Goal: Communication & Community: Answer question/provide support

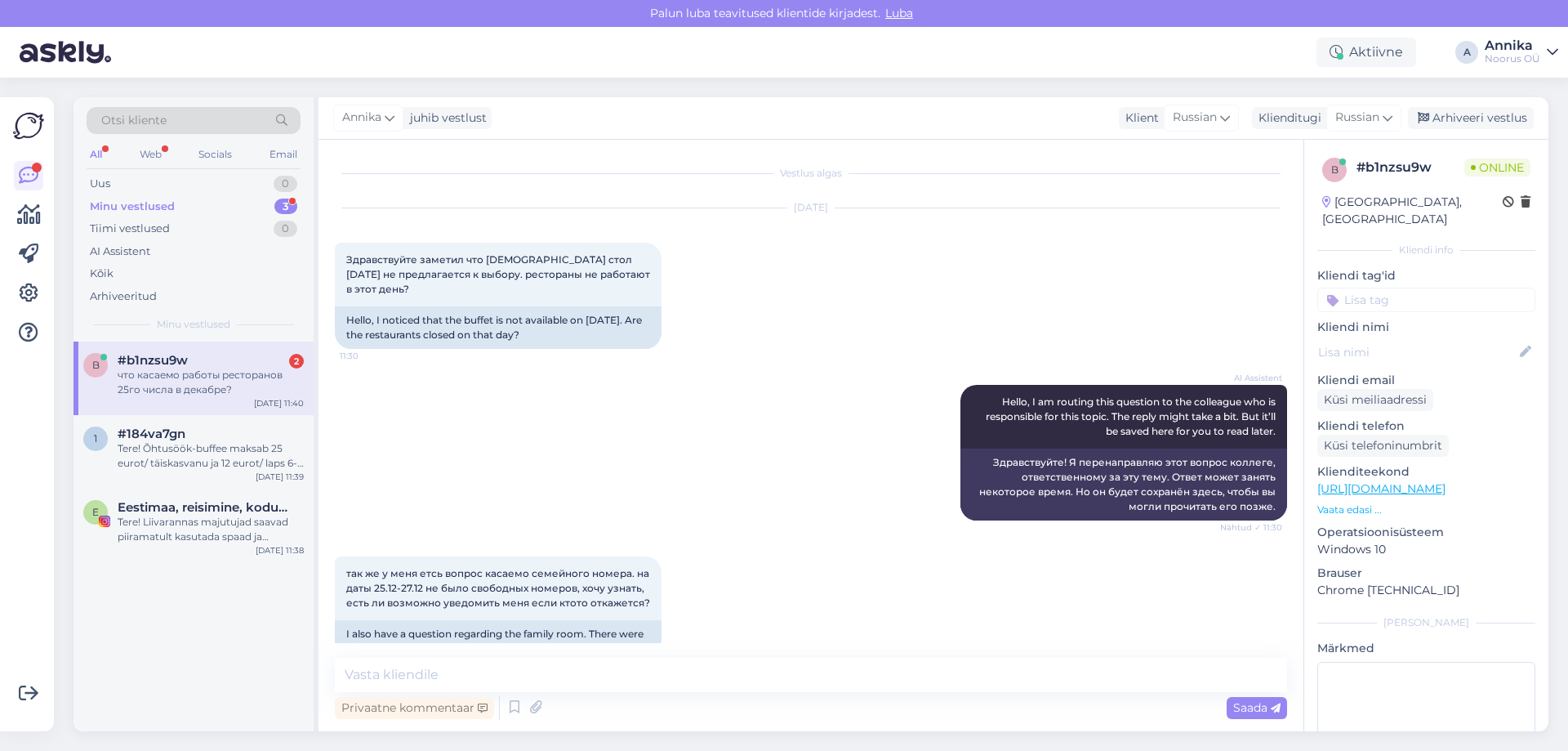
scroll to position [293, 0]
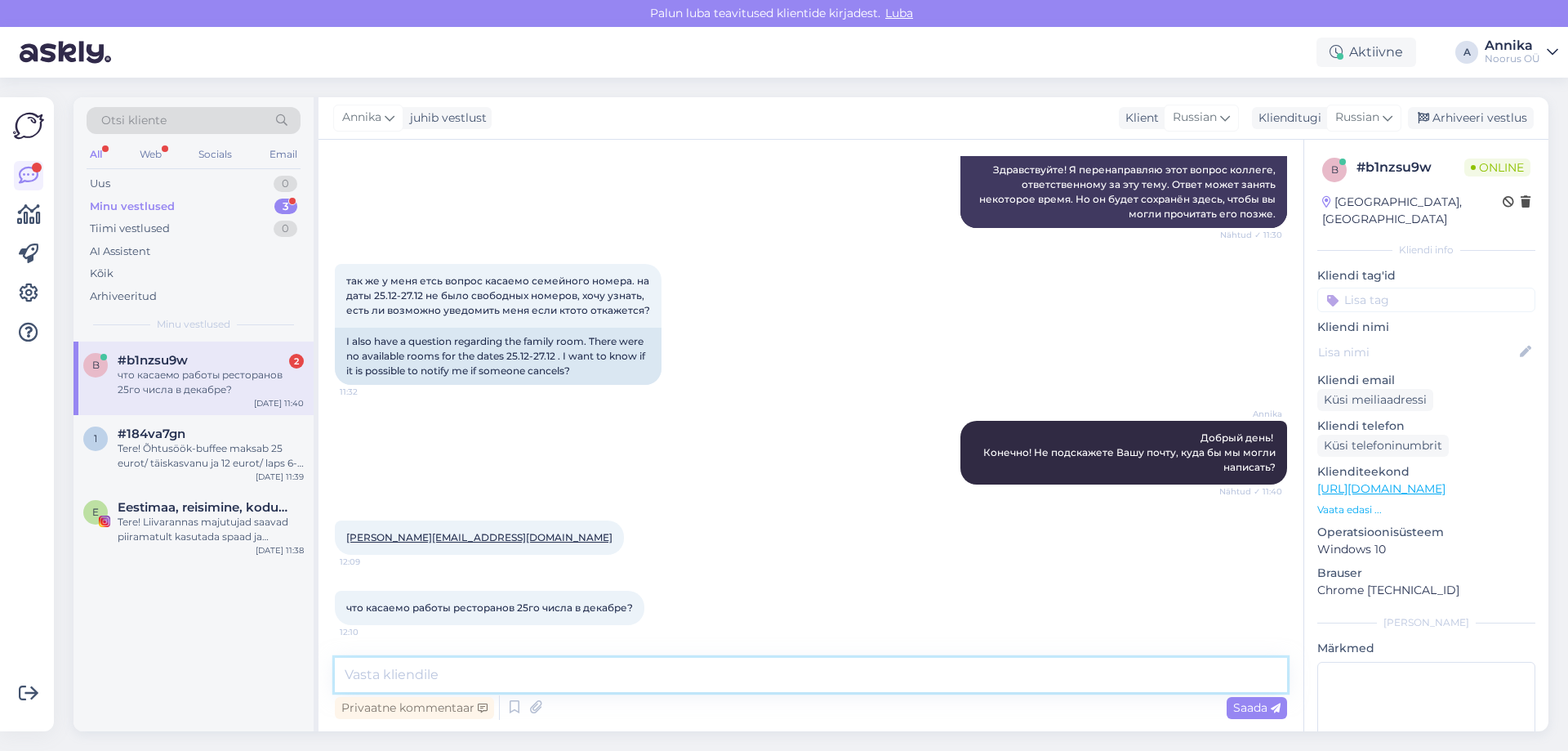
click at [590, 673] on textarea at bounding box center [811, 675] width 952 height 34
type textarea "Ресторан"
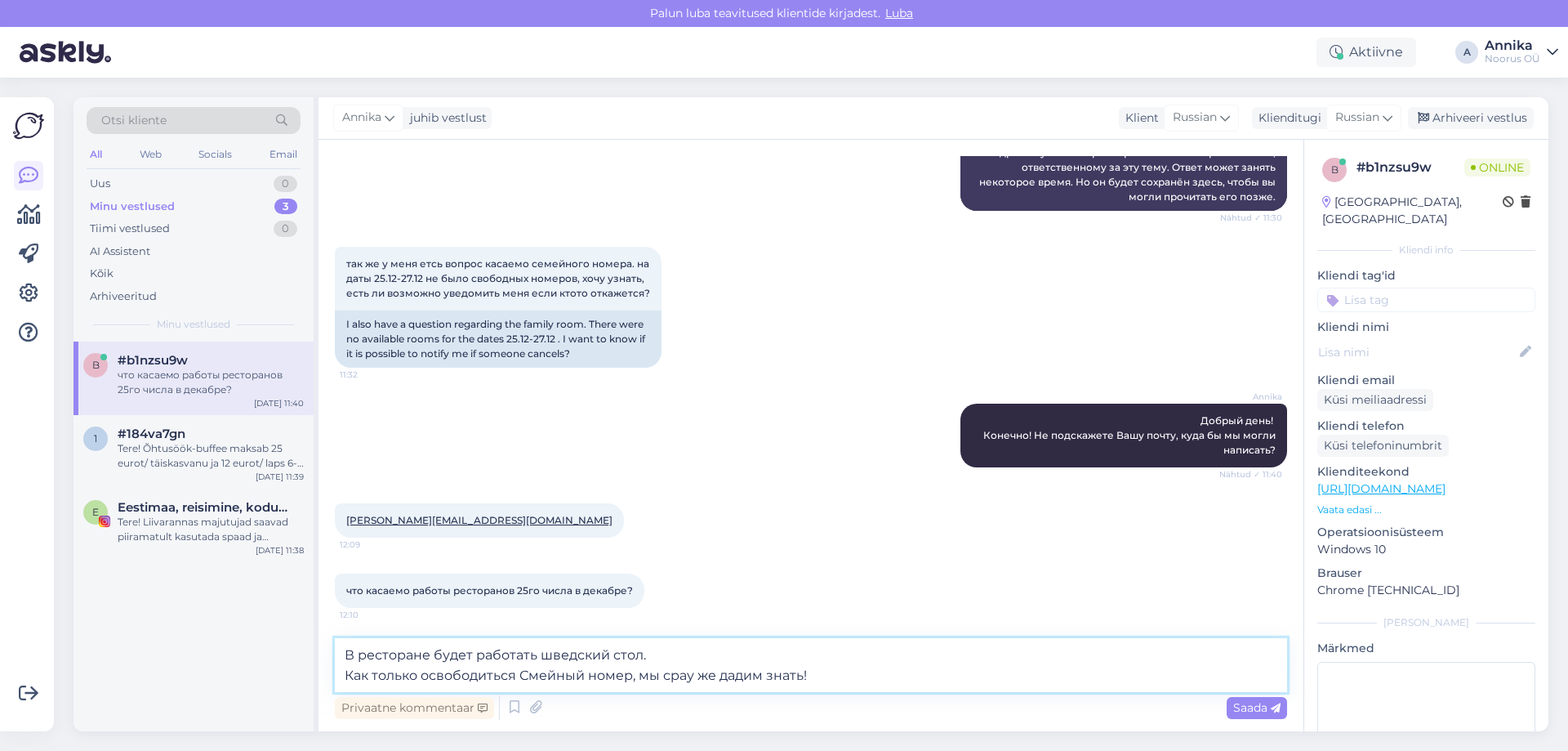
click at [682, 680] on textarea "В ресторане будет работать шведский стол. Как только освободиться Смейный номер…" at bounding box center [811, 665] width 952 height 54
click at [686, 684] on textarea "В ресторане будет работать шведский стол. Как только освободиться Смейный номер…" at bounding box center [811, 665] width 952 height 54
drag, startPoint x: 394, startPoint y: 678, endPoint x: 803, endPoint y: 690, distance: 409.2
click at [1045, 680] on textarea "В ресторане будет работать шведский стол. Как только освободиться Смейный номер…" at bounding box center [811, 665] width 952 height 54
click at [530, 667] on textarea "В ресторане будет работать шведский стол. Как только освободиться Смейный номер…" at bounding box center [811, 665] width 952 height 54
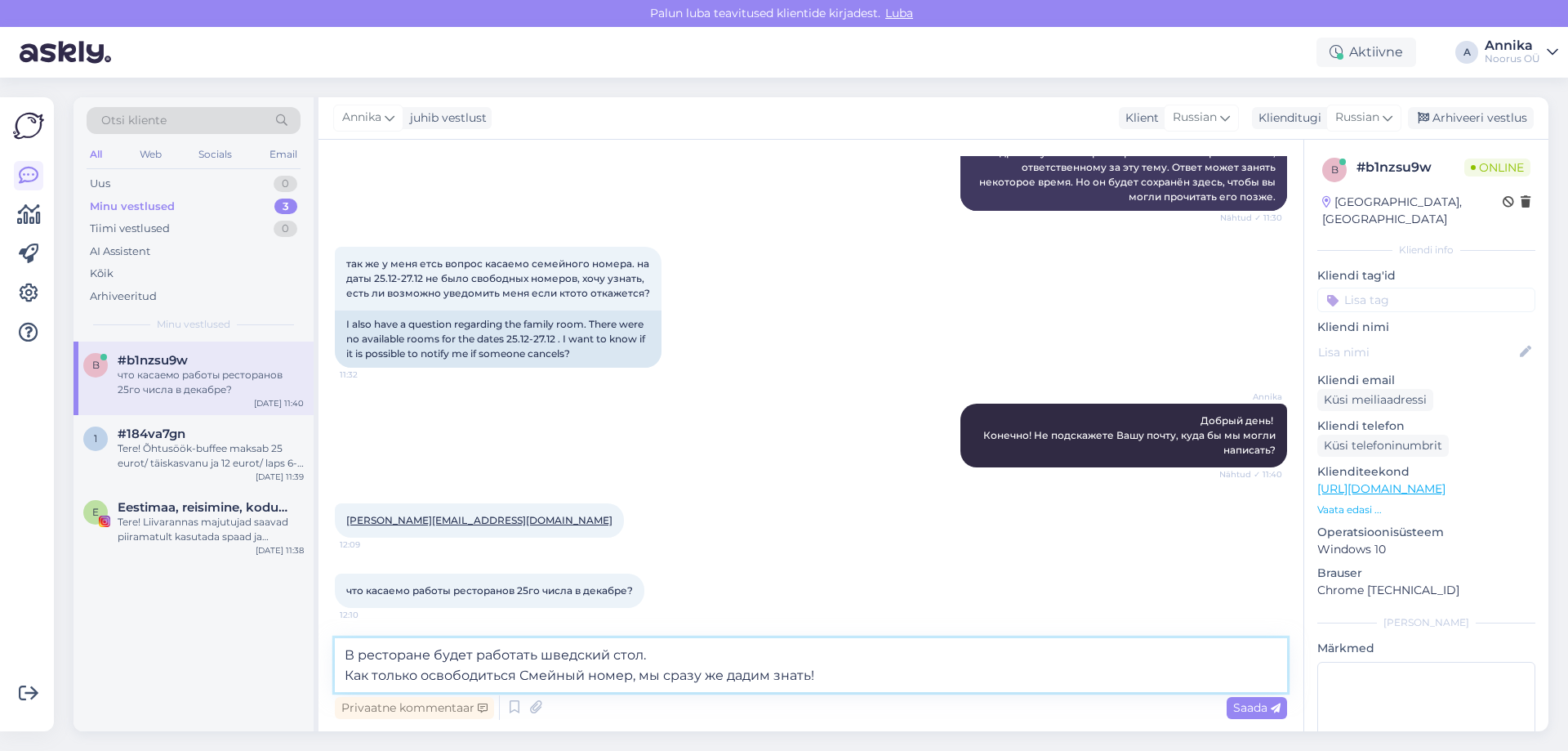
type textarea "В ресторане будет работать шведский стол. Как только освободиться Семейный номе…"
click at [862, 680] on textarea "В ресторане будет работать шведский стол. Как только освободиться Семейный номе…" at bounding box center [811, 665] width 952 height 54
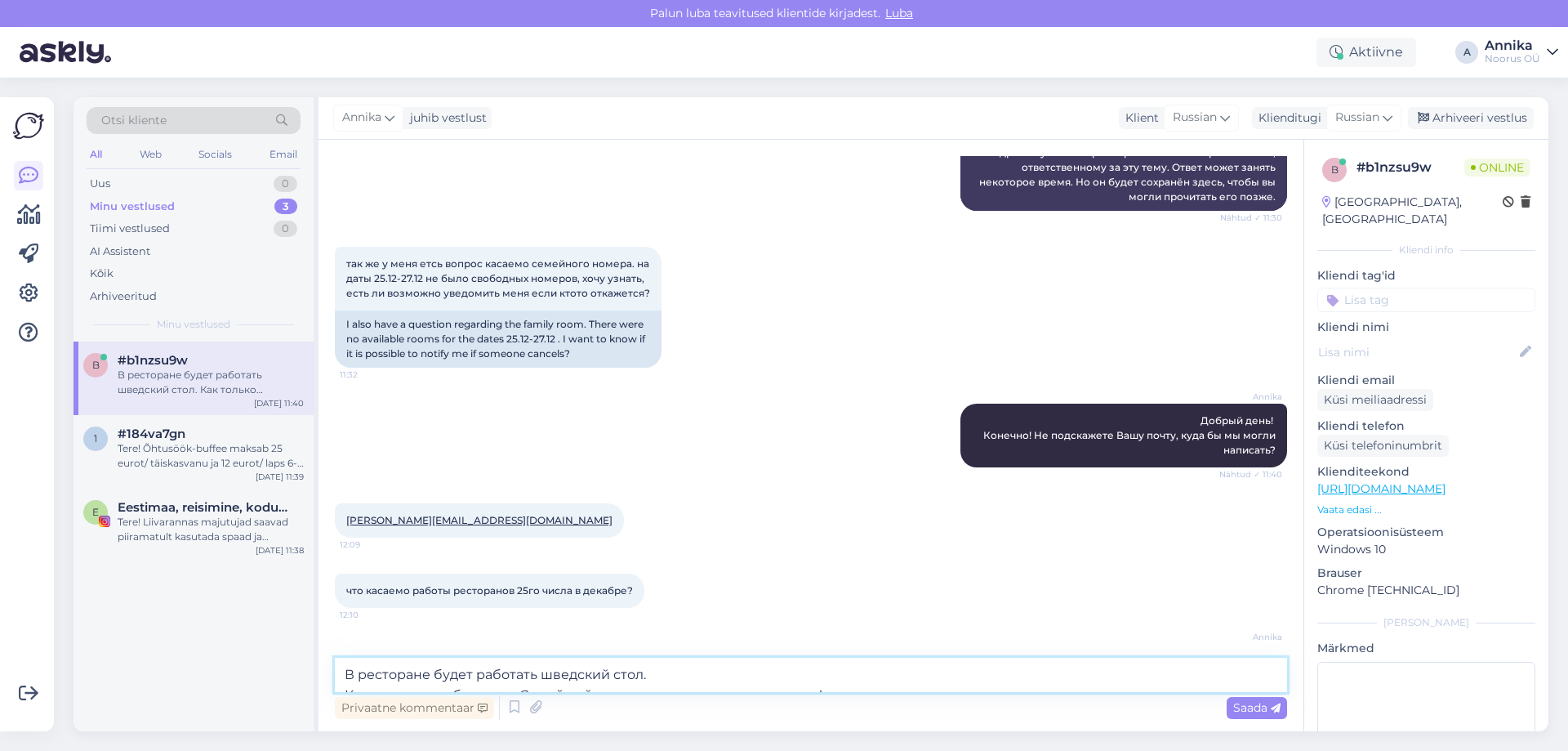
scroll to position [392, 0]
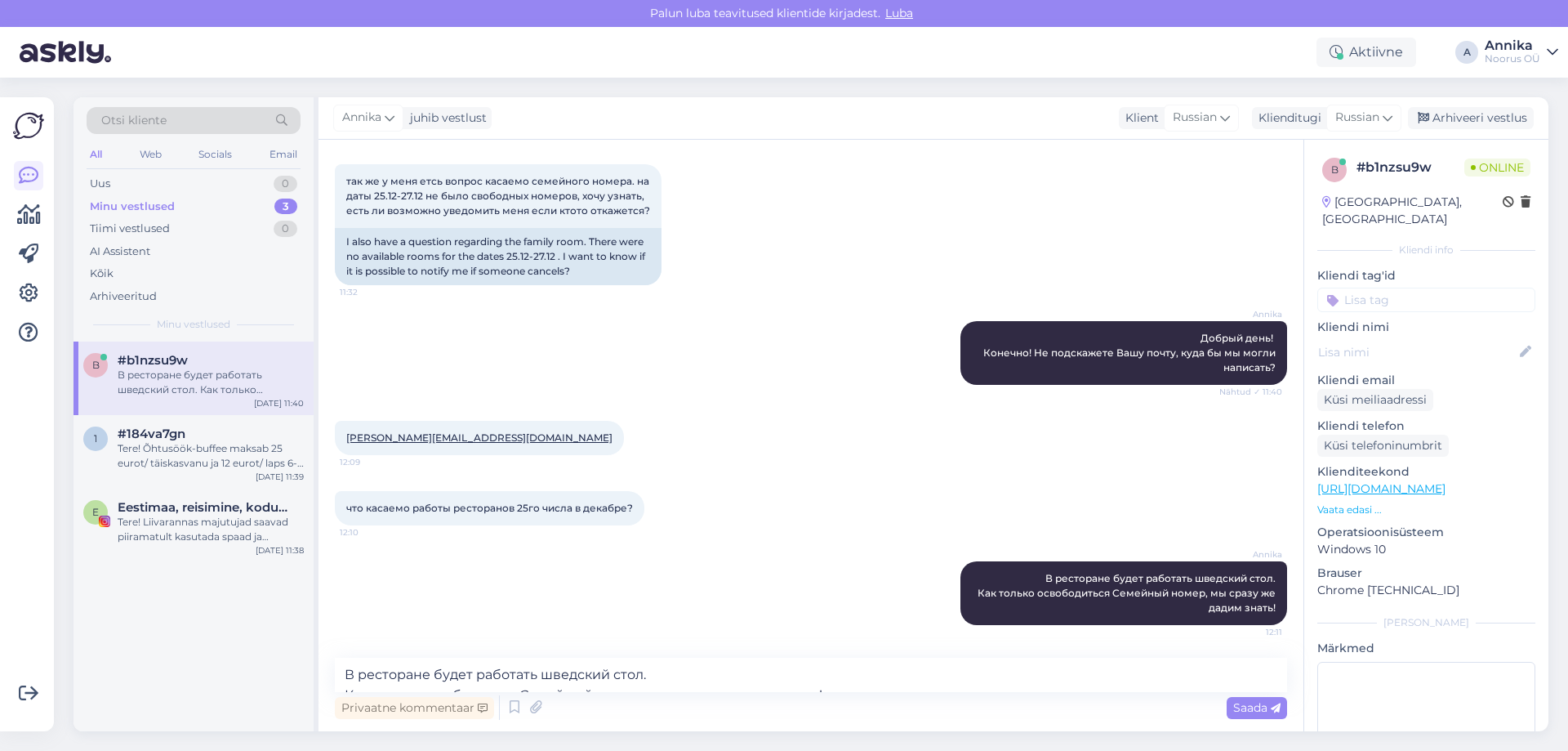
click at [536, 346] on div "[PERSON_NAME] день! Конечно! Не подскажете Вашу почту, куда бы мы могли написат…" at bounding box center [811, 353] width 952 height 100
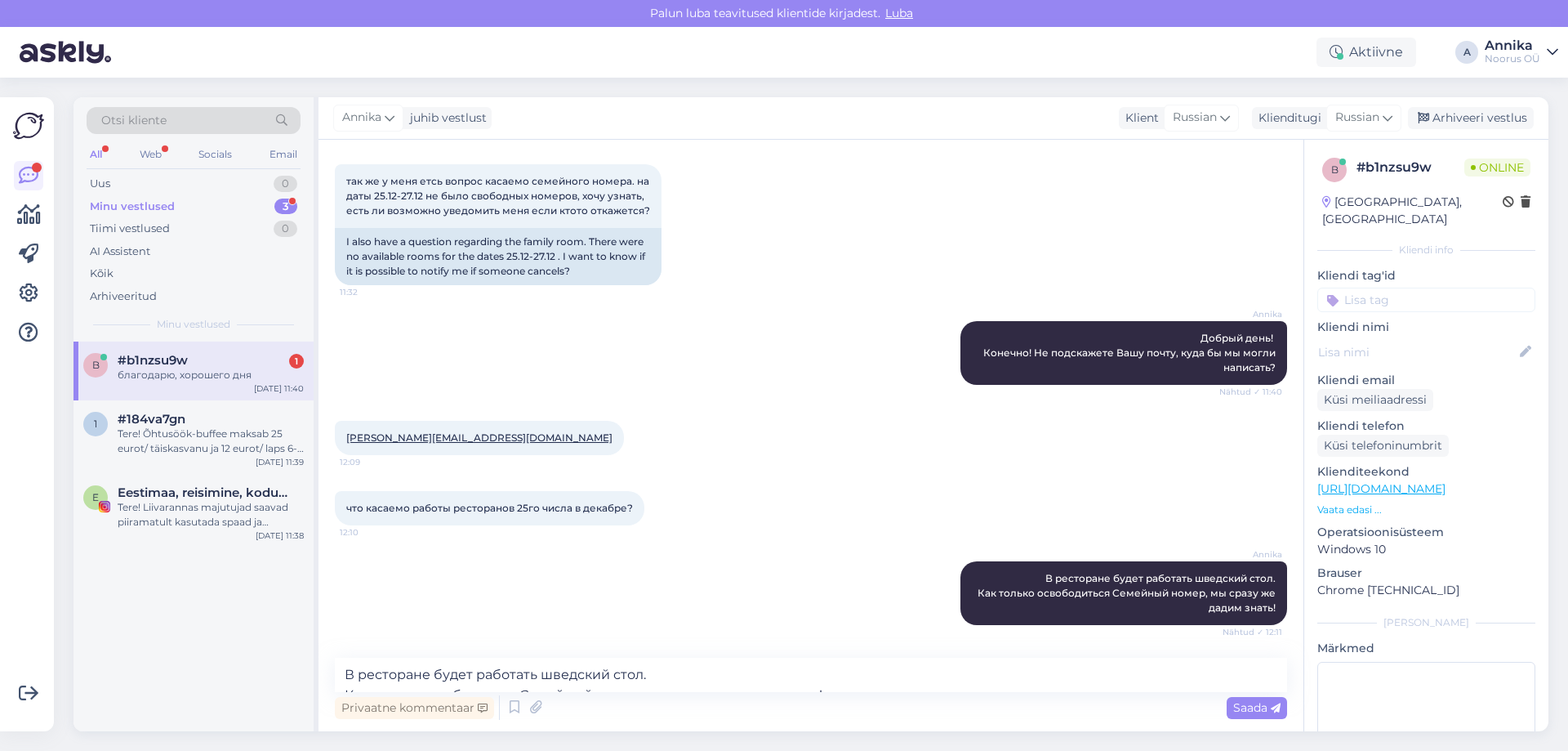
scroll to position [463, 0]
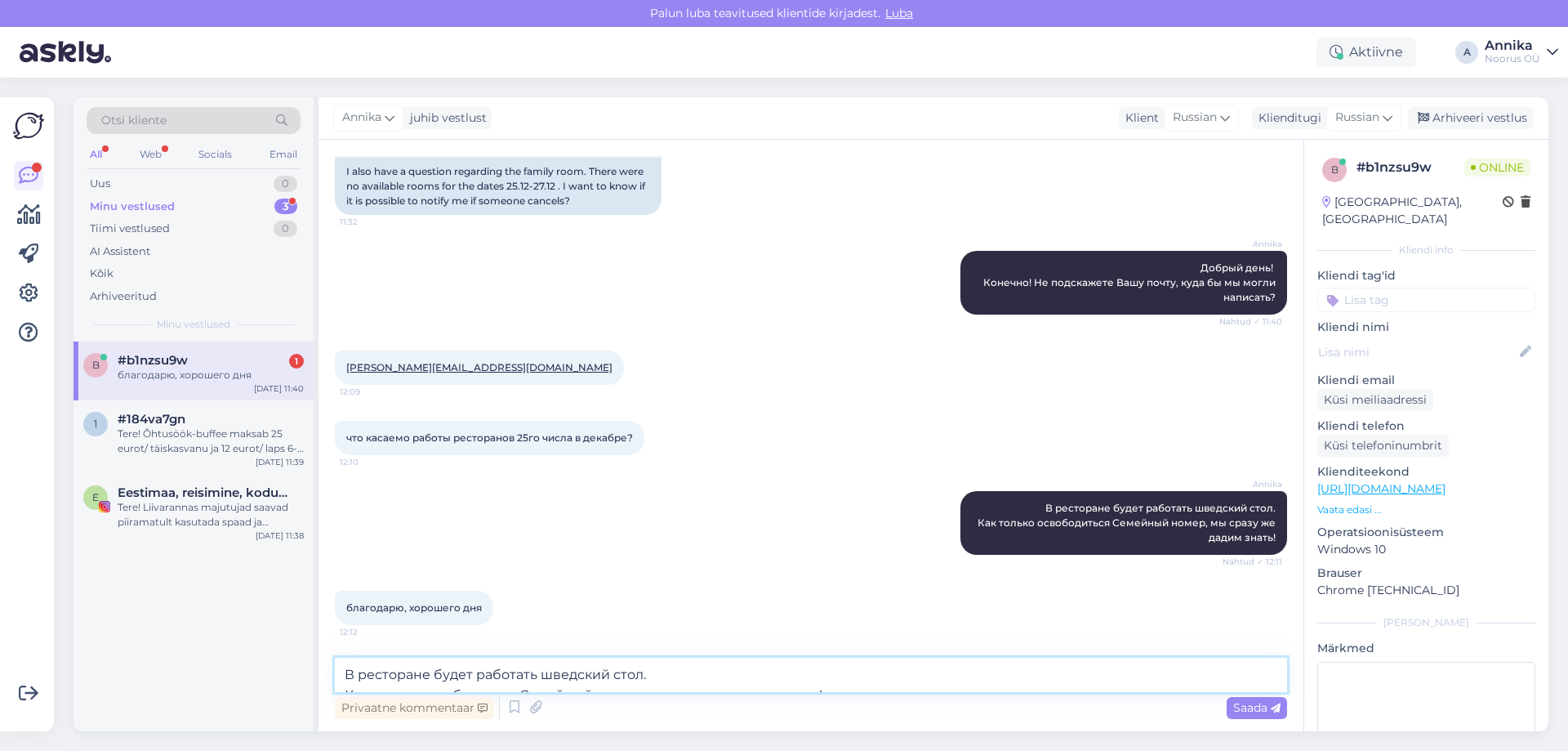
click at [595, 682] on textarea "В ресторане будет работать шведский стол. Как только освободиться Семейный номе…" at bounding box center [811, 675] width 952 height 34
type textarea "Ü"
type textarea "Хорош"
type textarea "Рады помочь! Хорошего дня :)"
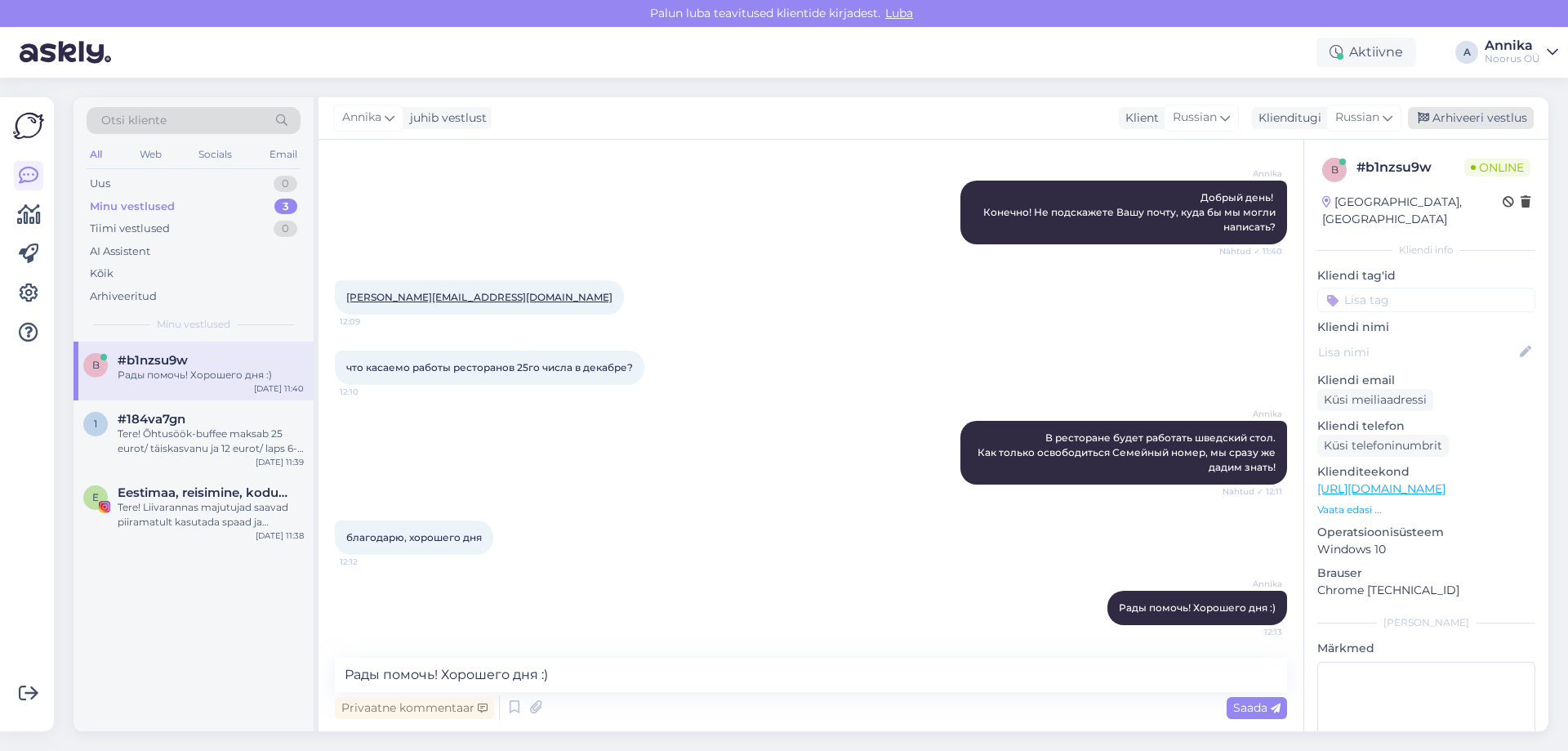
click at [1491, 125] on div "Arhiveeri vestlus" at bounding box center [1470, 118] width 126 height 22
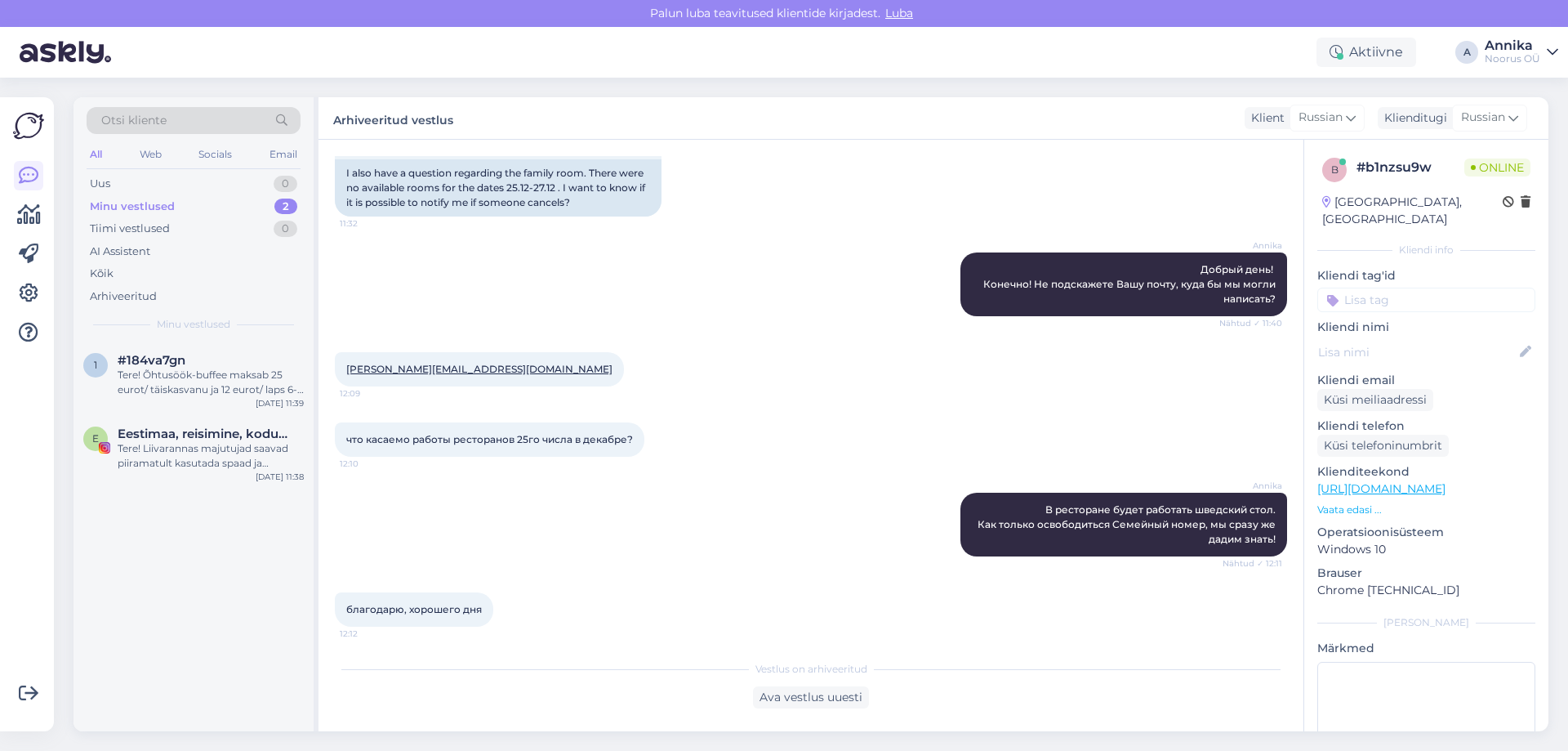
scroll to position [539, 0]
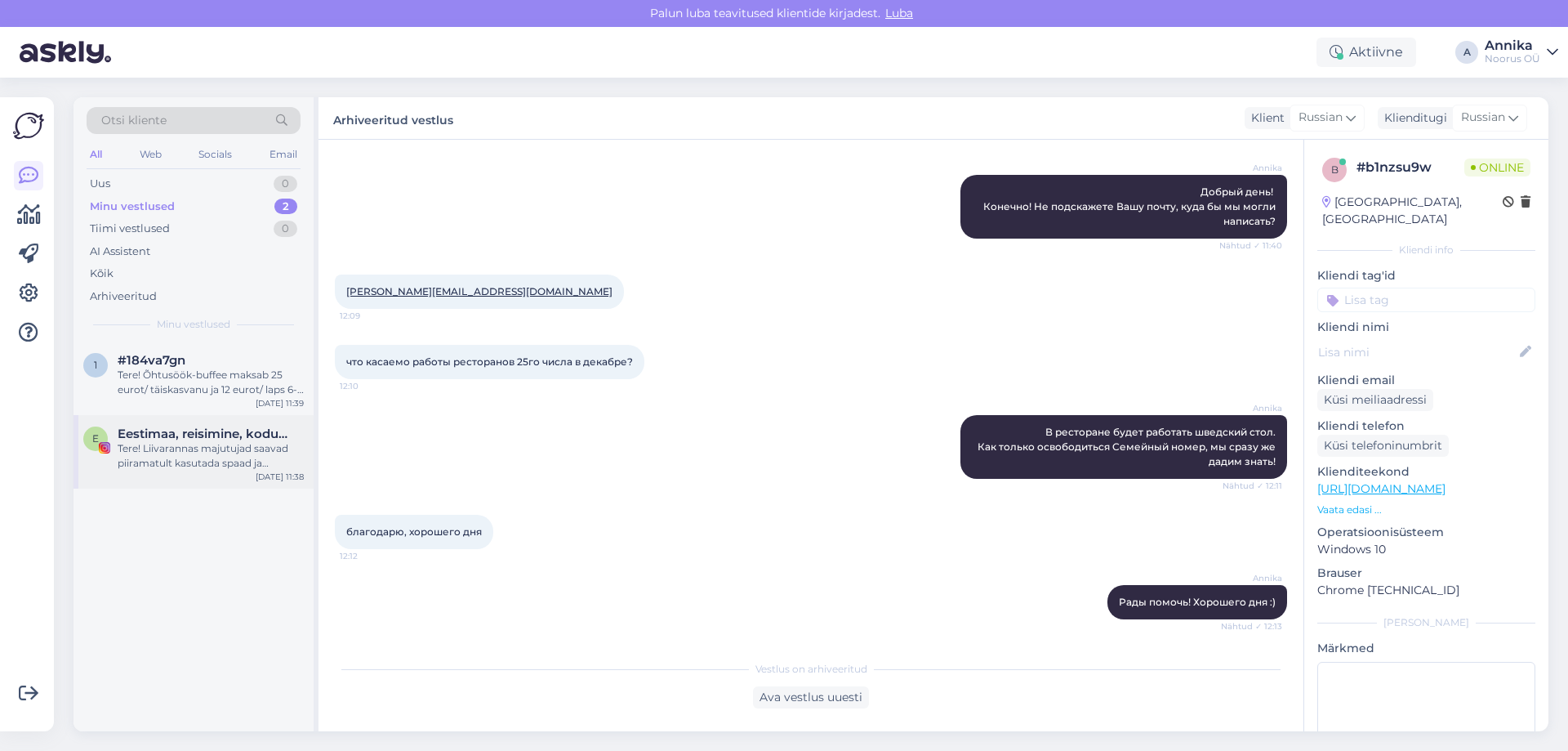
click at [190, 450] on div "Tere! Liivarannas majutujad saavad piiramatult kasutada spaad ja veeparki Nooru…" at bounding box center [210, 456] width 186 height 29
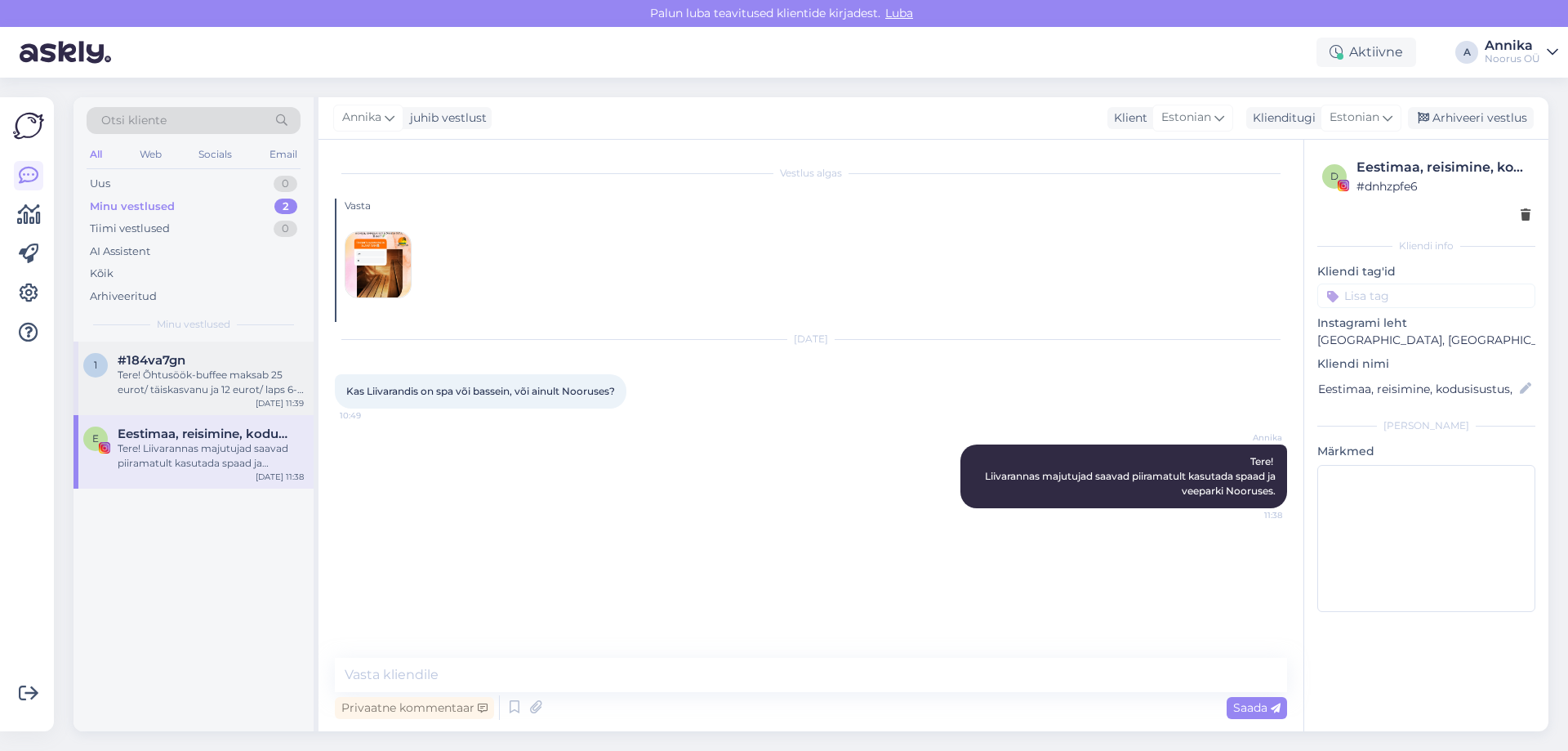
click at [185, 409] on div "1 #184va7gn Tere! Õhtusöök-buffee maksab 25 eurot/ täiskasvanu ja 12 eurot/ lap…" at bounding box center [194, 378] width 240 height 73
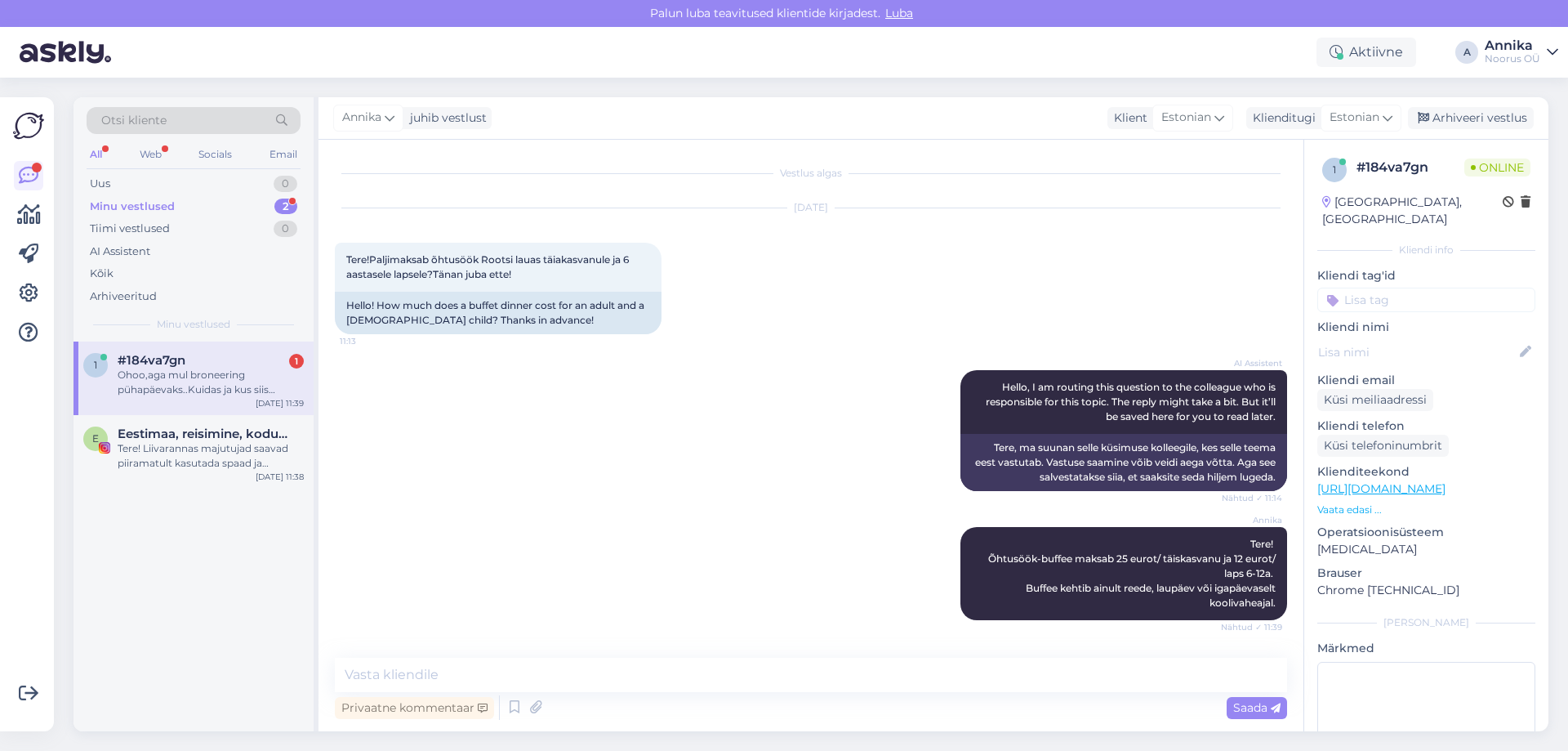
scroll to position [80, 0]
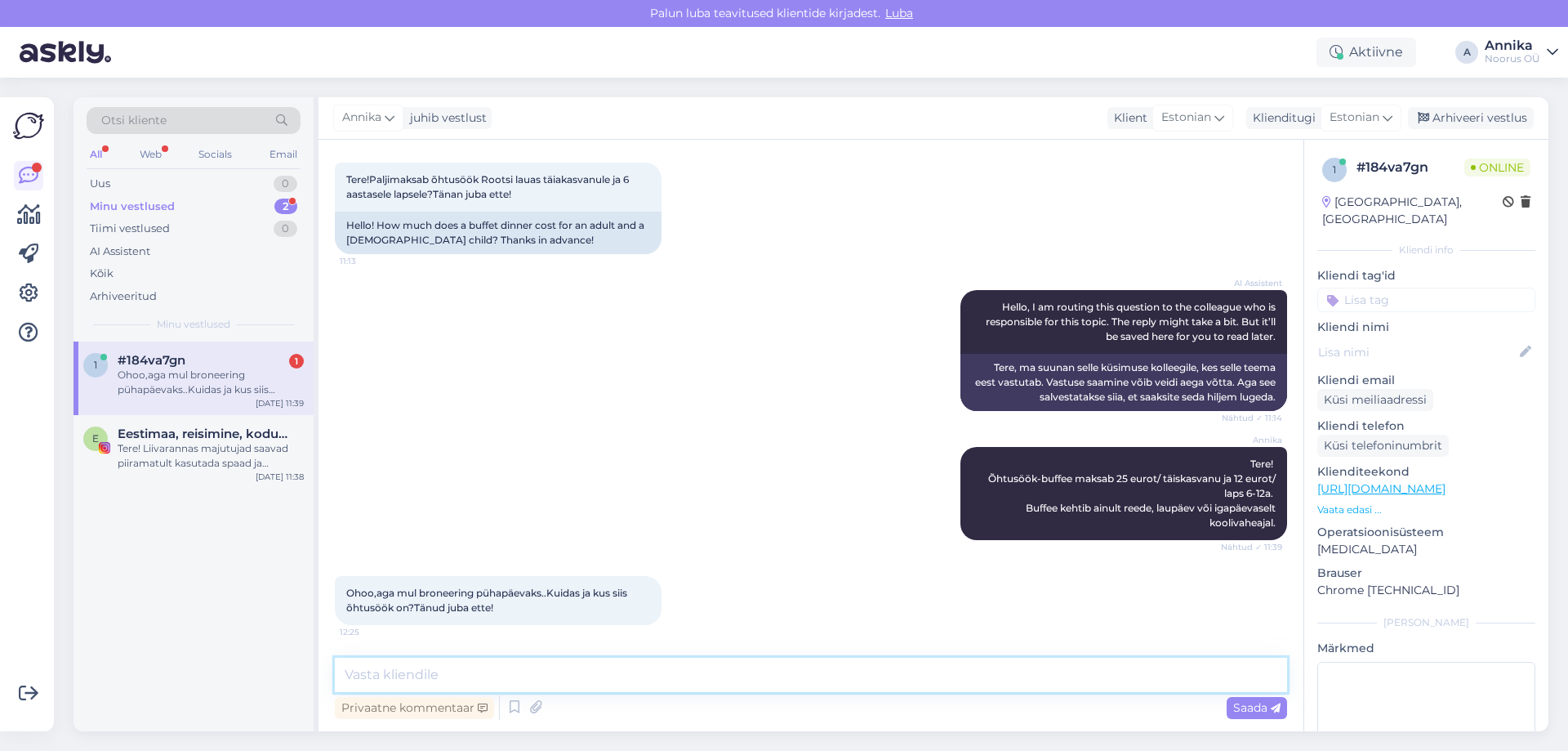
click at [486, 680] on textarea at bounding box center [811, 675] width 952 height 34
type textarea "Õhtust saab süüa meie [MEDICAL_DATA] menüüst :)"
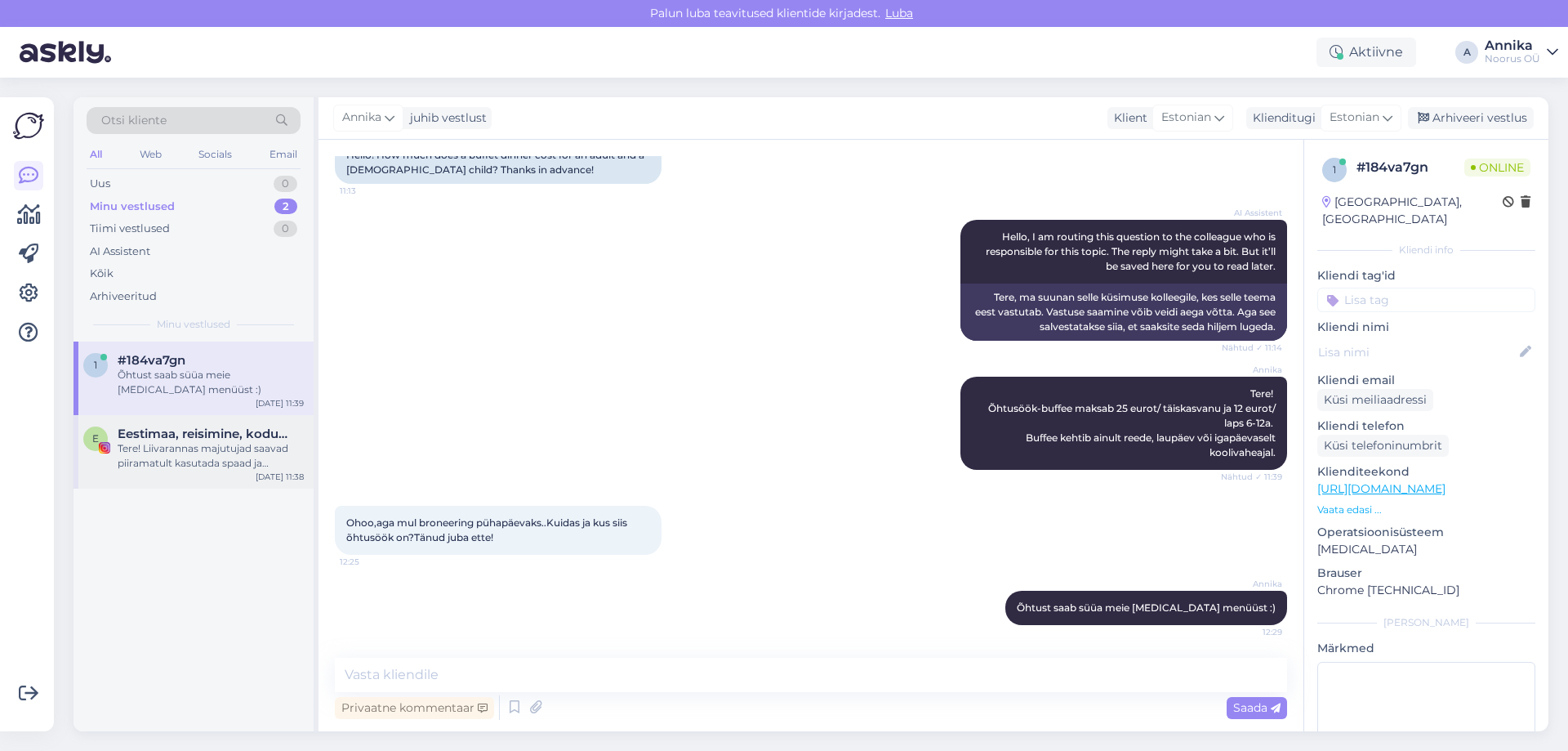
click at [272, 459] on div "Tere! Liivarannas majutujad saavad piiramatult kasutada spaad ja veeparki Nooru…" at bounding box center [210, 456] width 186 height 29
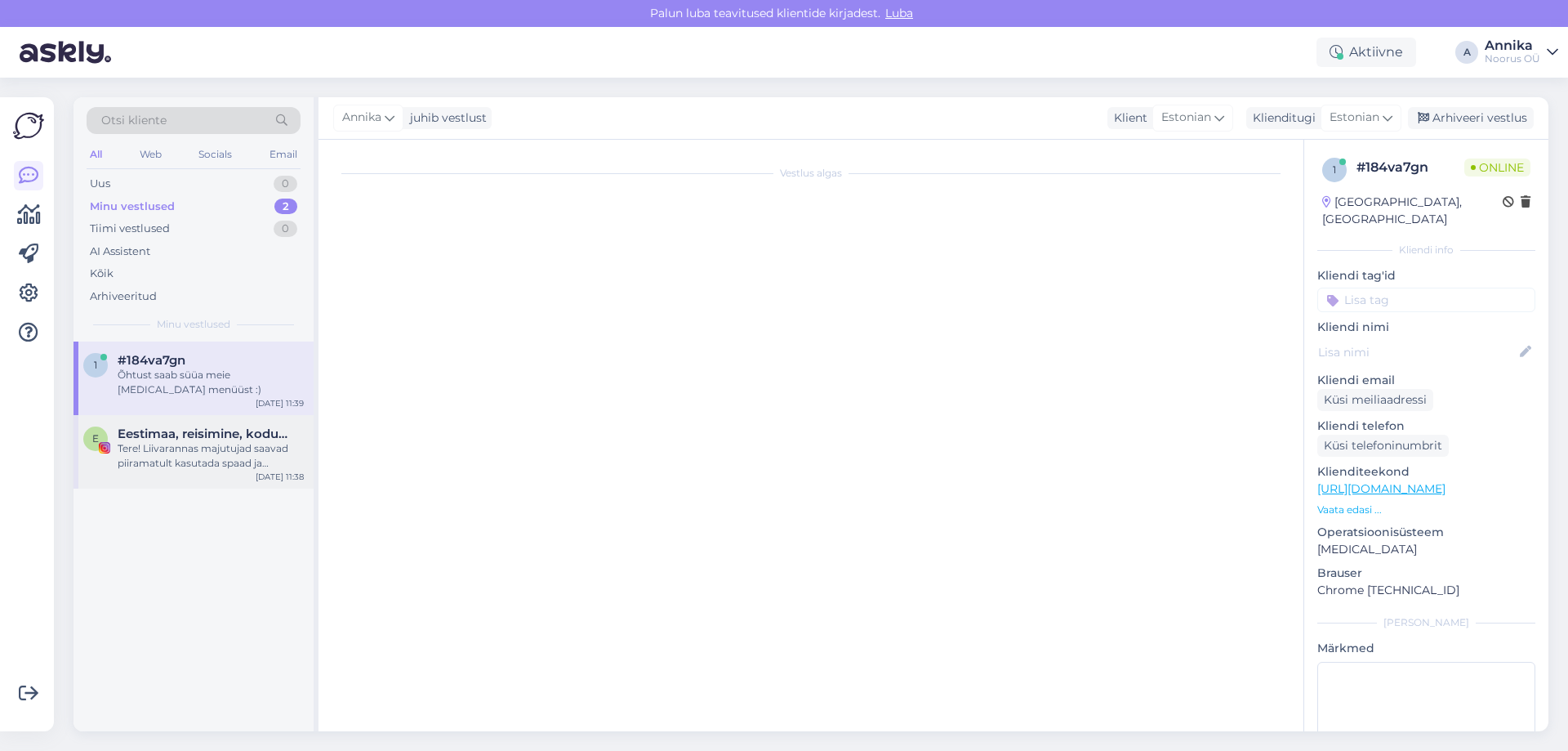
scroll to position [0, 0]
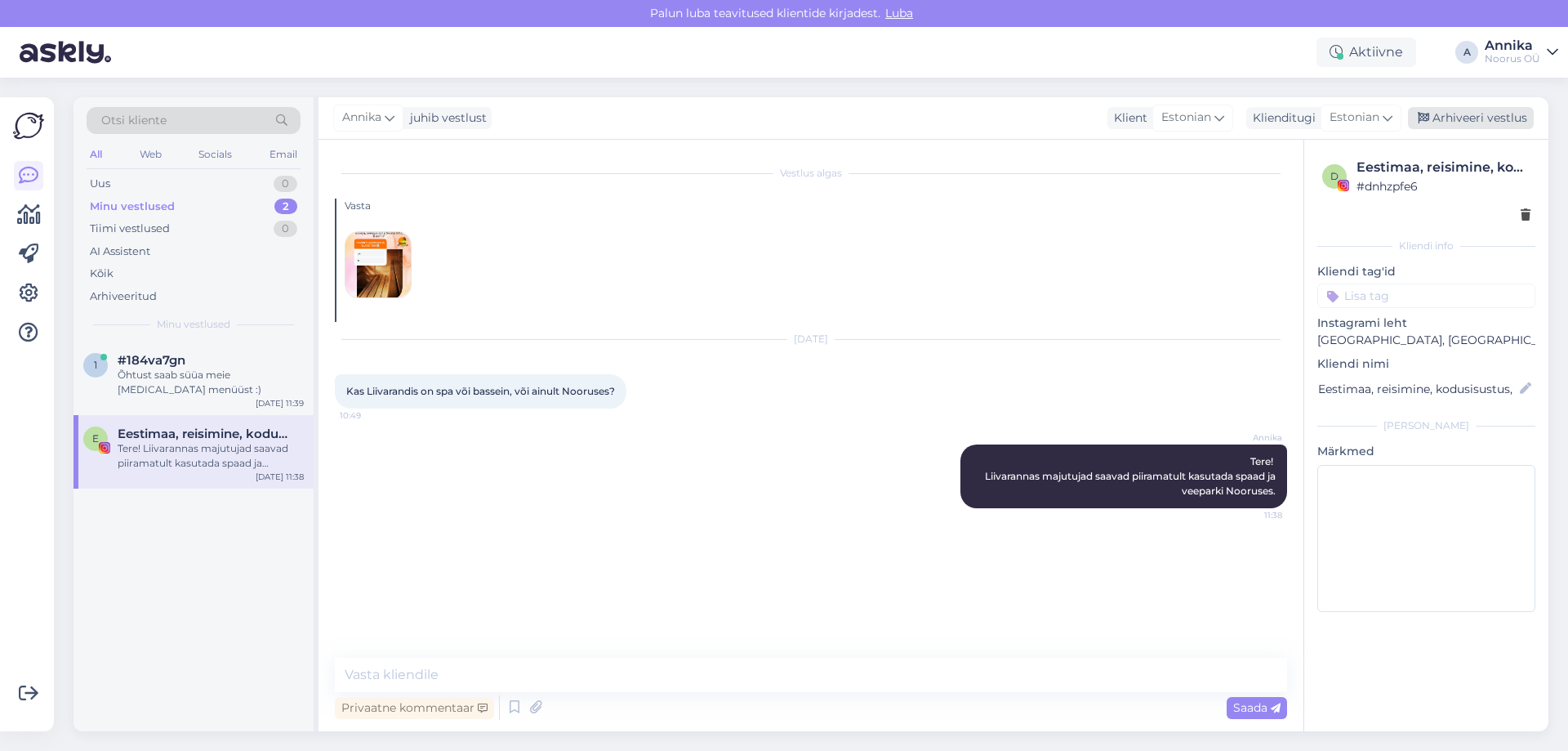
drag, startPoint x: 1512, startPoint y: 112, endPoint x: 1501, endPoint y: 112, distance: 11.0
click at [1510, 113] on div "Arhiveeri vestlus" at bounding box center [1470, 118] width 126 height 22
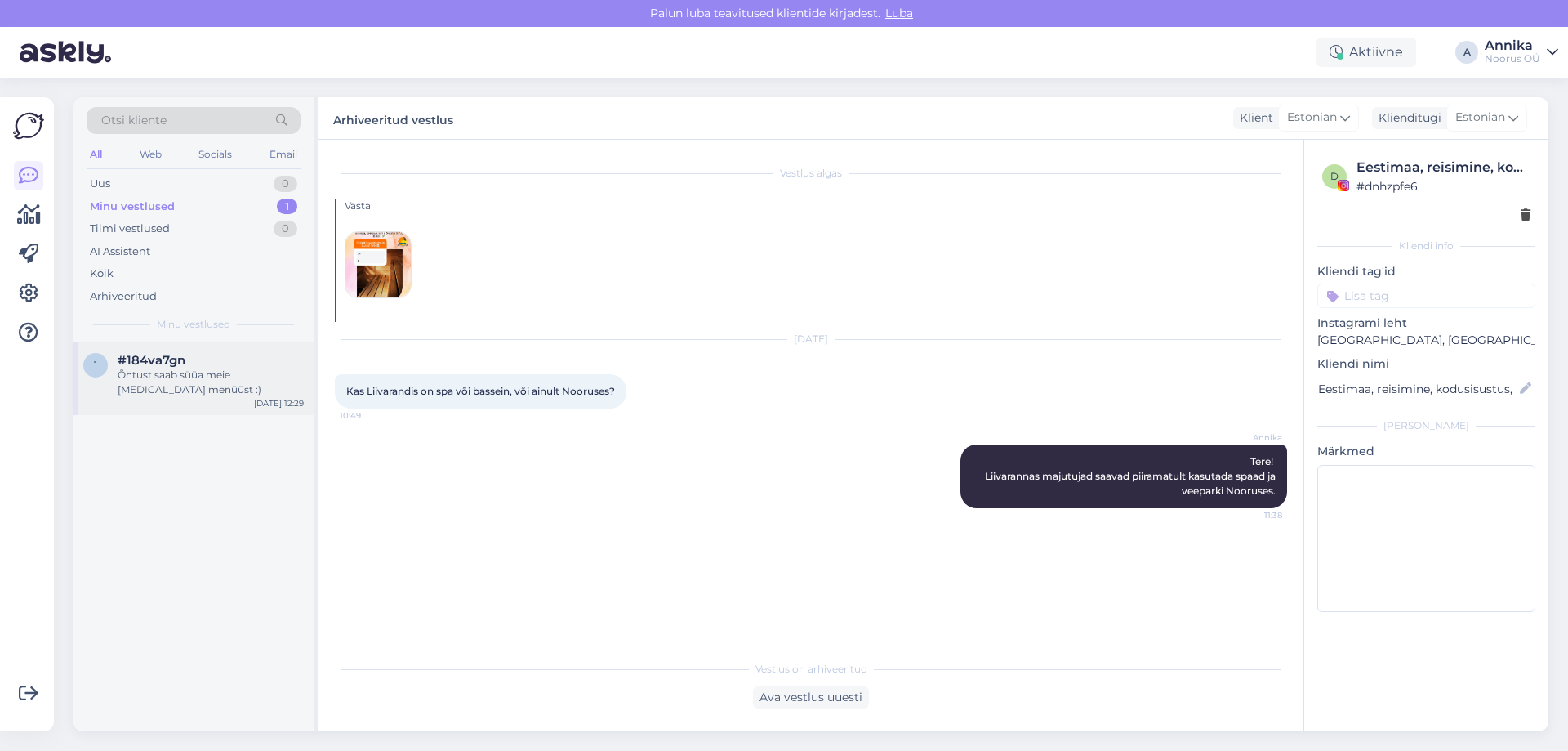
click at [225, 365] on div "#184va7gn" at bounding box center [210, 361] width 186 height 15
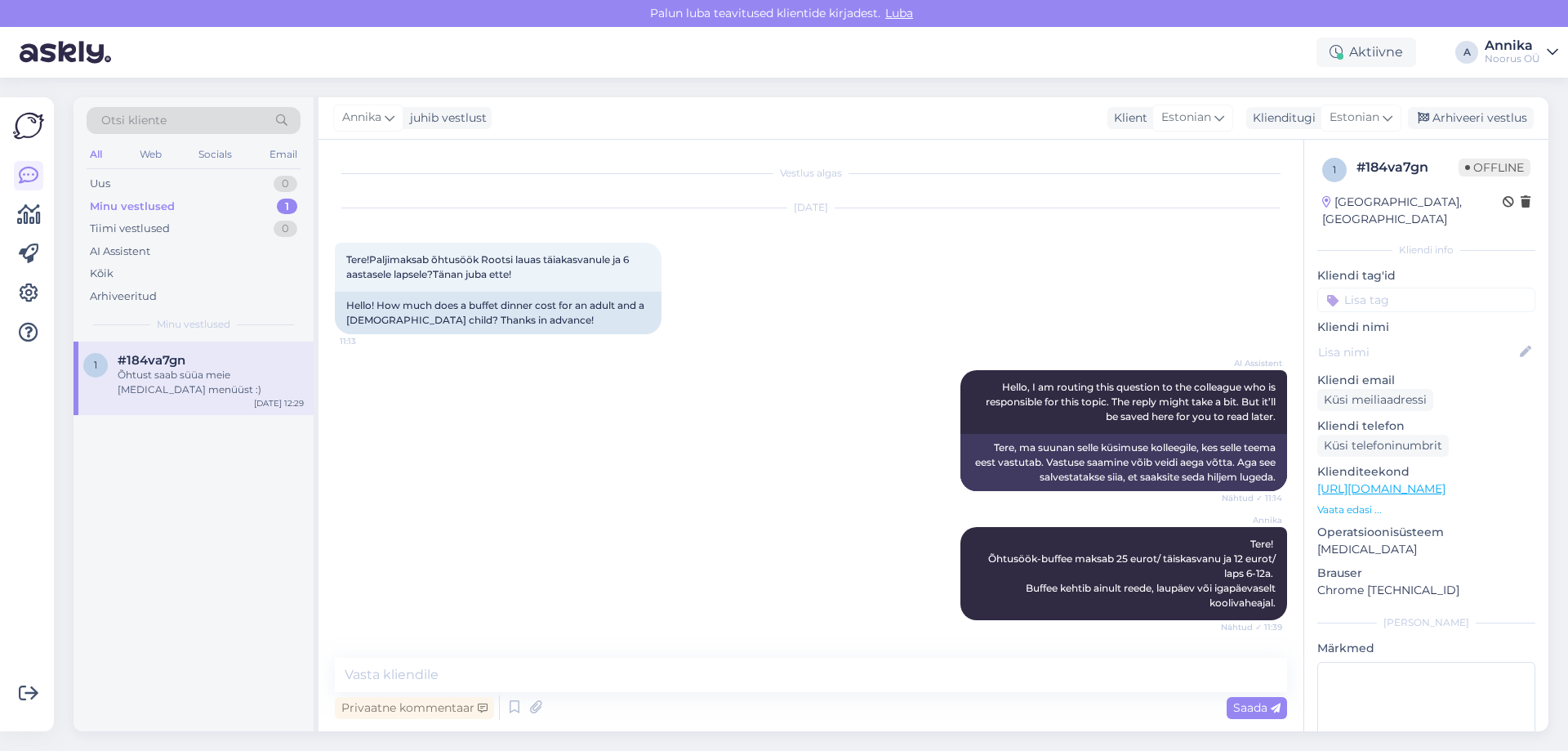
scroll to position [151, 0]
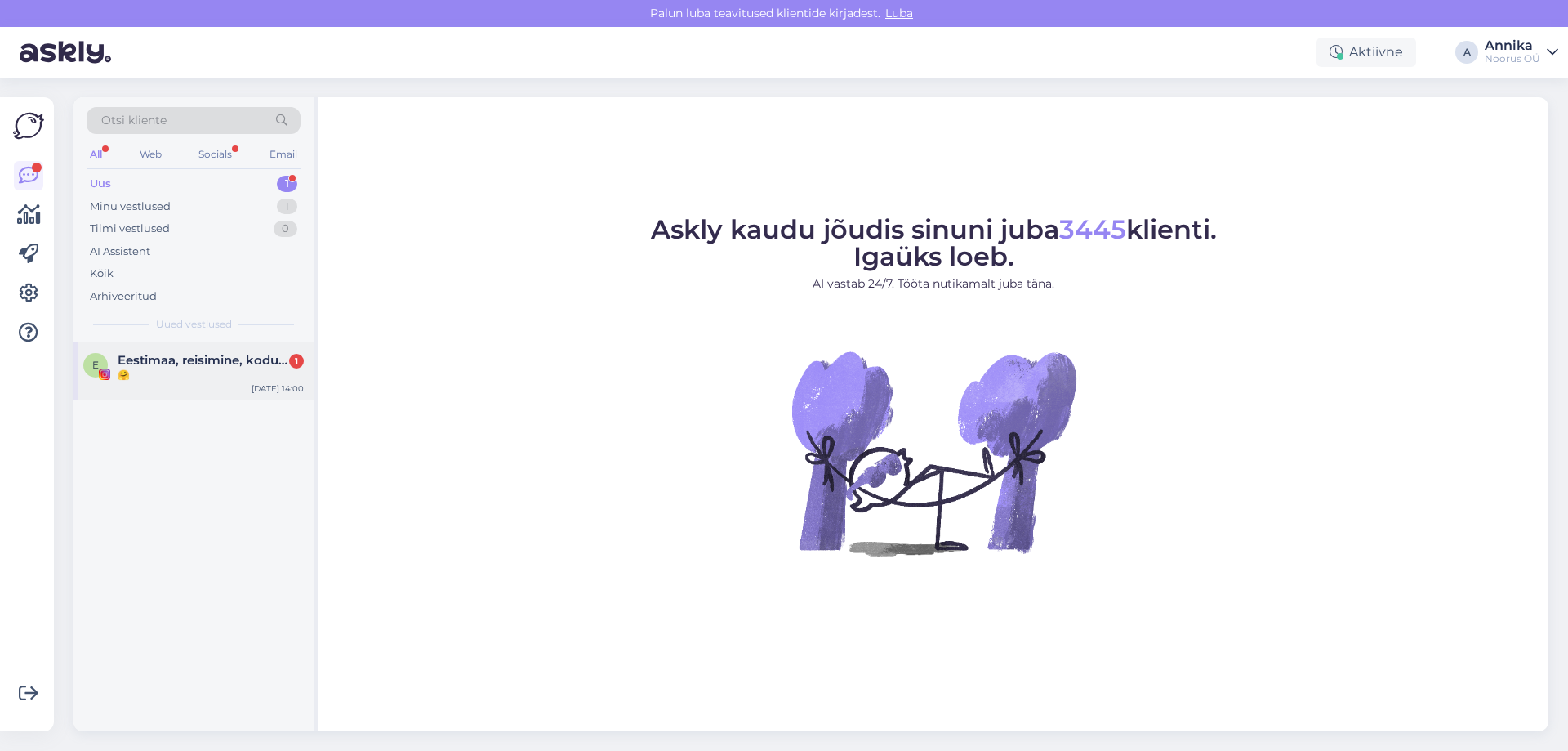
click at [228, 368] on div "🤗" at bounding box center [210, 376] width 186 height 15
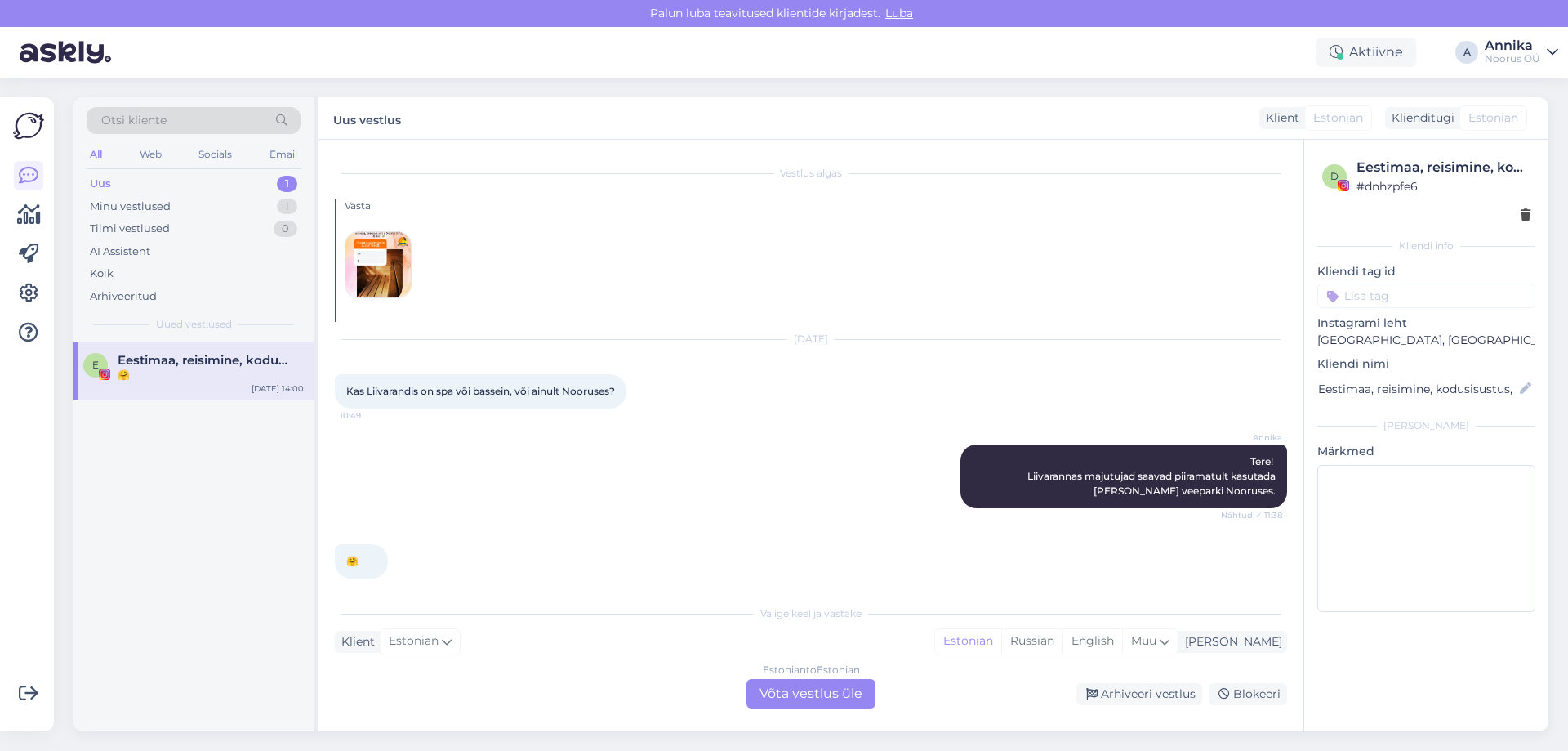
scroll to position [15, 0]
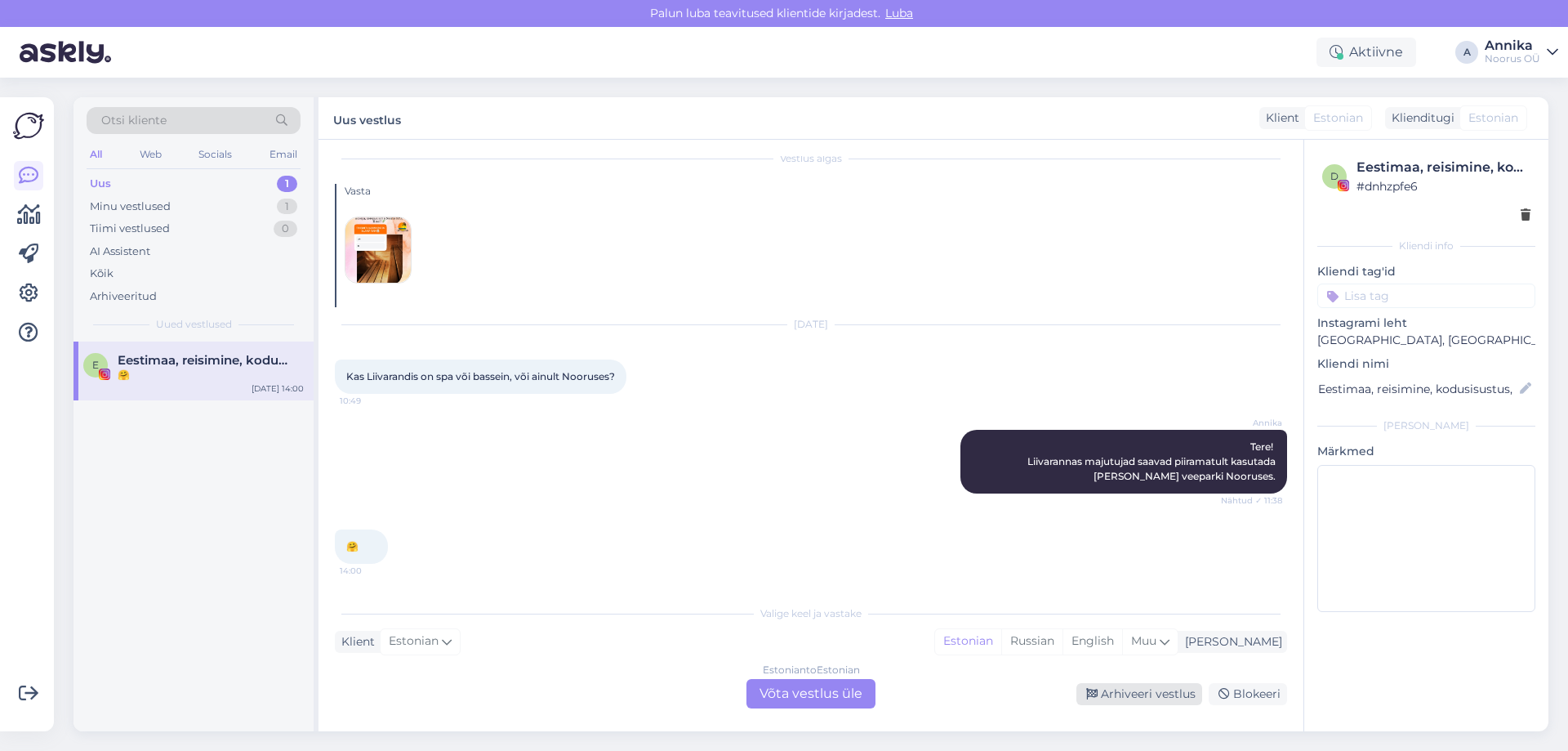
click at [1096, 687] on div "Arhiveeri vestlus" at bounding box center [1139, 694] width 126 height 22
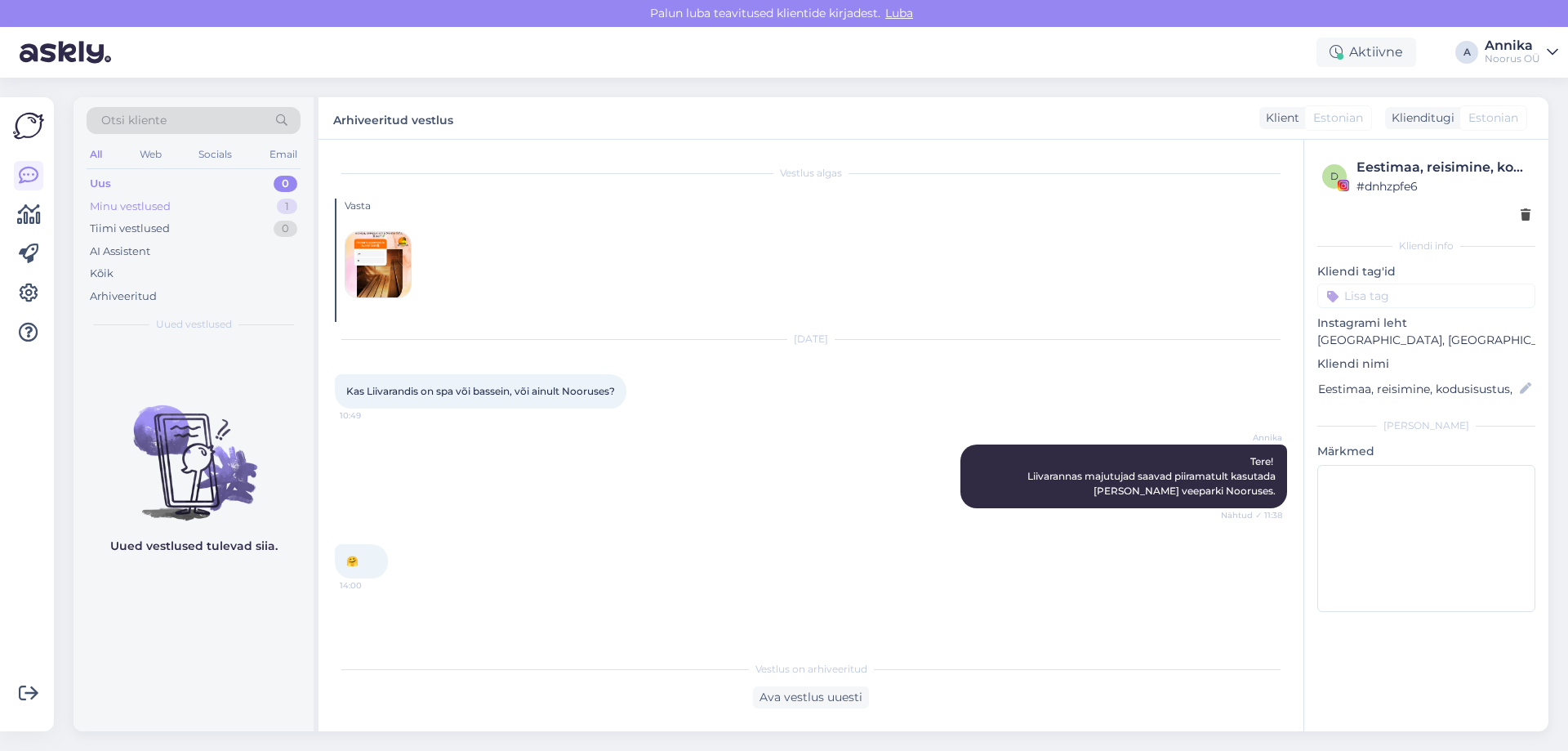
click at [189, 211] on div "Minu vestlused 1" at bounding box center [193, 207] width 214 height 23
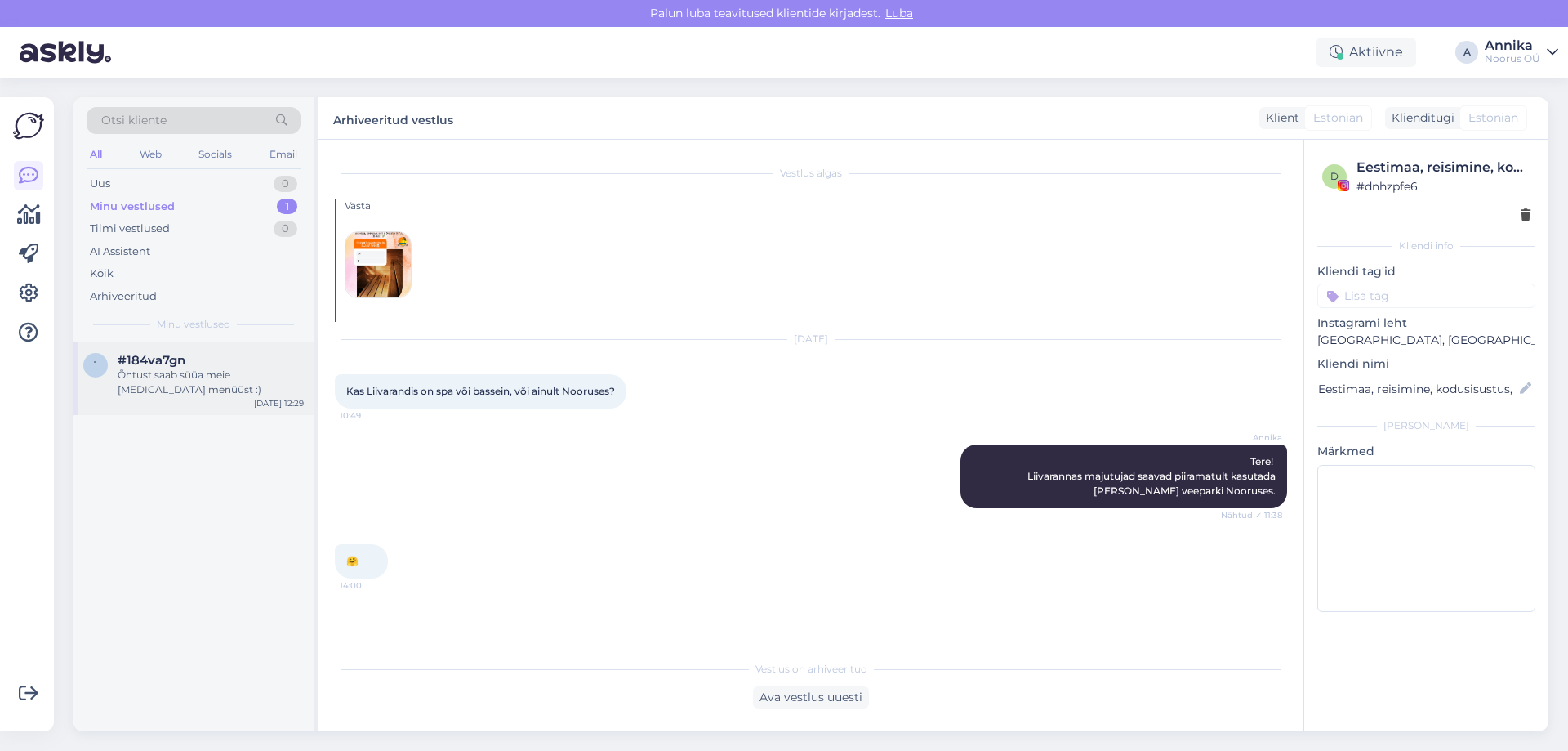
click at [184, 391] on div "Õhtust saab süüa meie pubis menüüst :)" at bounding box center [210, 383] width 186 height 29
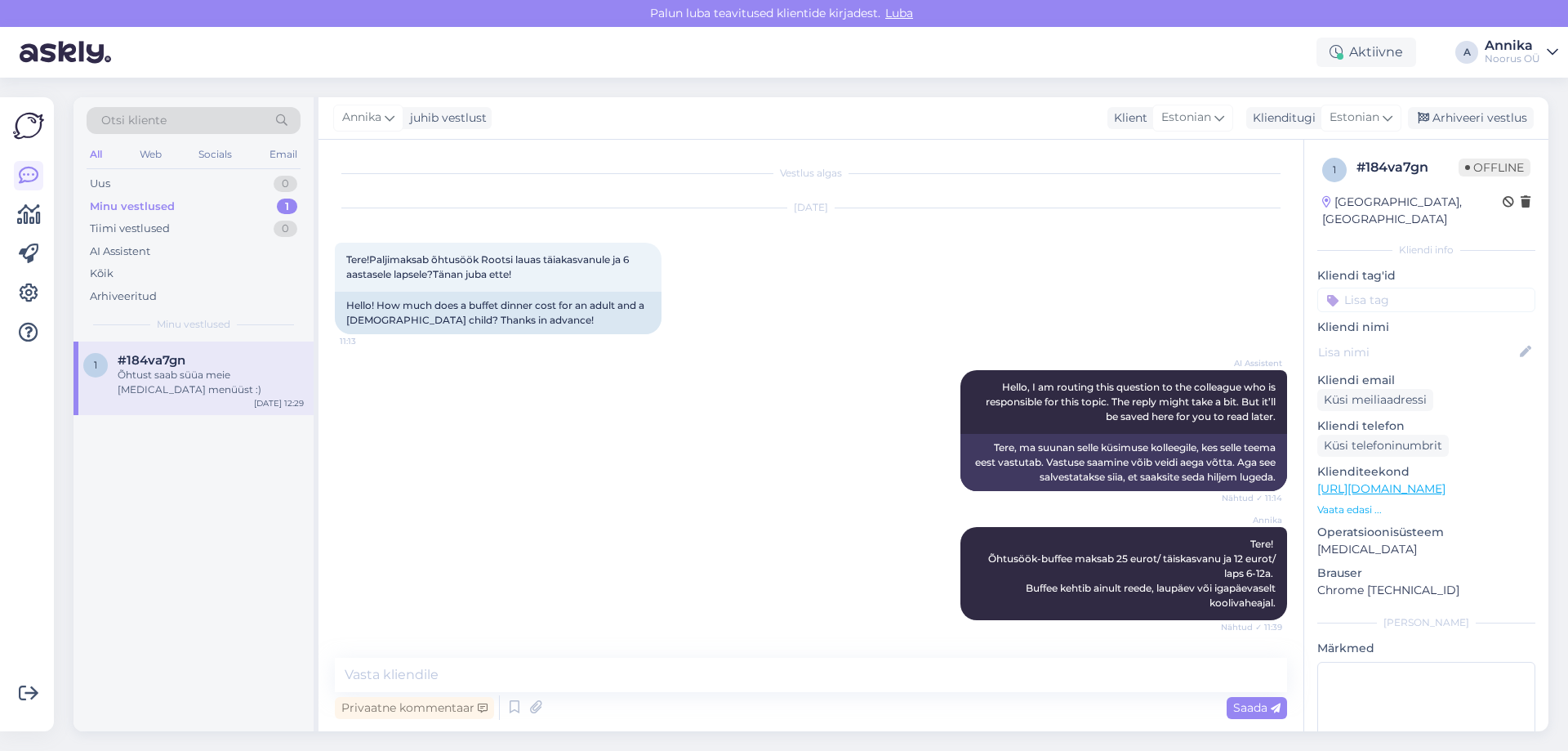
scroll to position [151, 0]
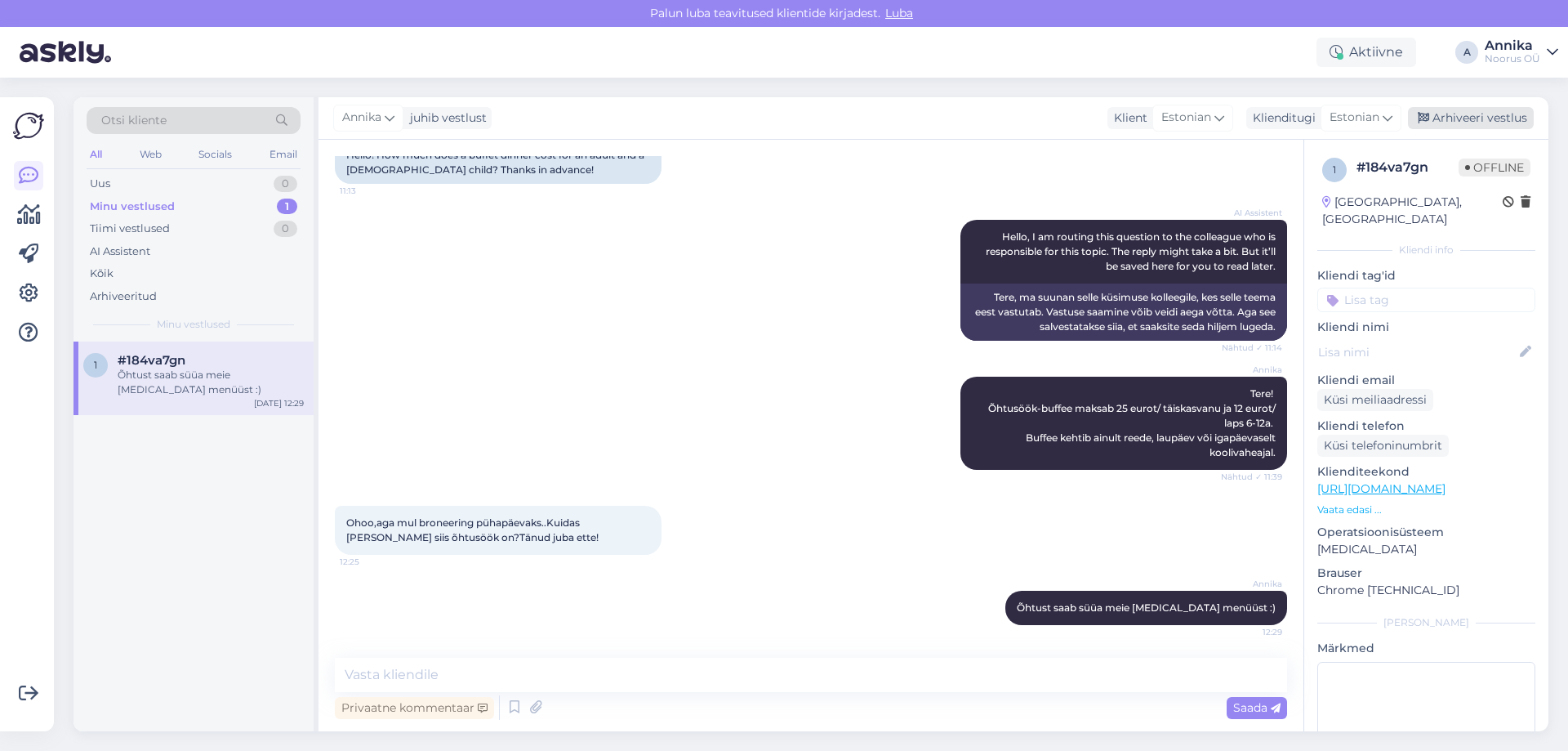
click at [1452, 123] on div "Arhiveeri vestlus" at bounding box center [1470, 118] width 126 height 22
